Goal: Transaction & Acquisition: Book appointment/travel/reservation

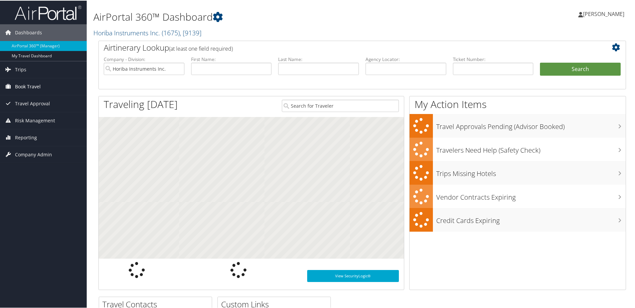
click at [21, 88] on span "Book Travel" at bounding box center [28, 86] width 26 height 17
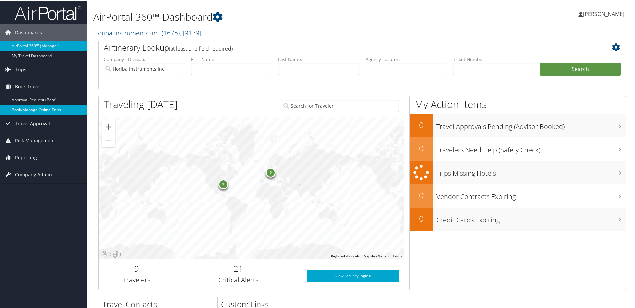
click at [23, 111] on link "Book/Manage Online Trips" at bounding box center [43, 109] width 87 height 10
